Goal: Task Accomplishment & Management: Complete application form

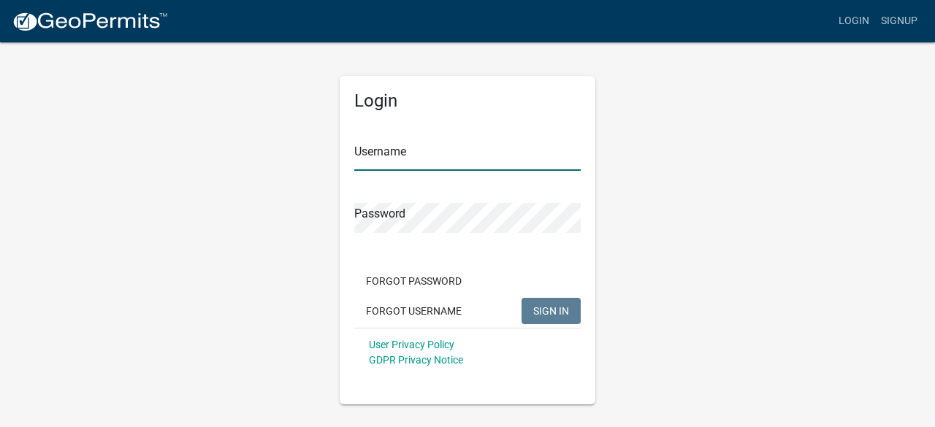
click at [413, 154] on input "Username" at bounding box center [467, 156] width 226 height 30
click at [413, 152] on input "Username" at bounding box center [467, 156] width 226 height 30
type input "sethhofland"
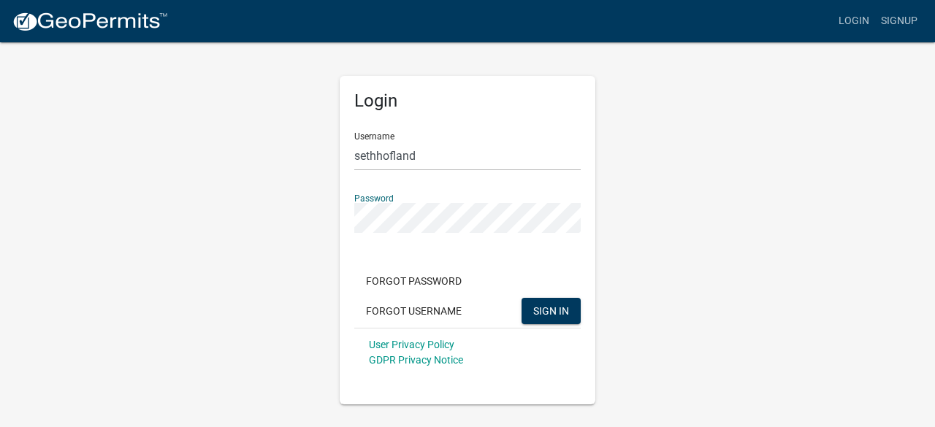
click at [521, 298] on button "SIGN IN" at bounding box center [550, 311] width 59 height 26
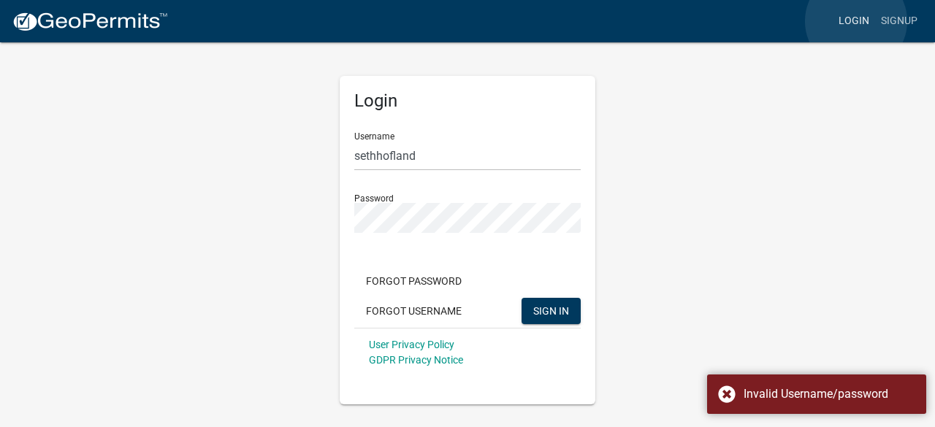
click at [856, 21] on link "Login" at bounding box center [853, 21] width 42 height 28
